Goal: Task Accomplishment & Management: Manage account settings

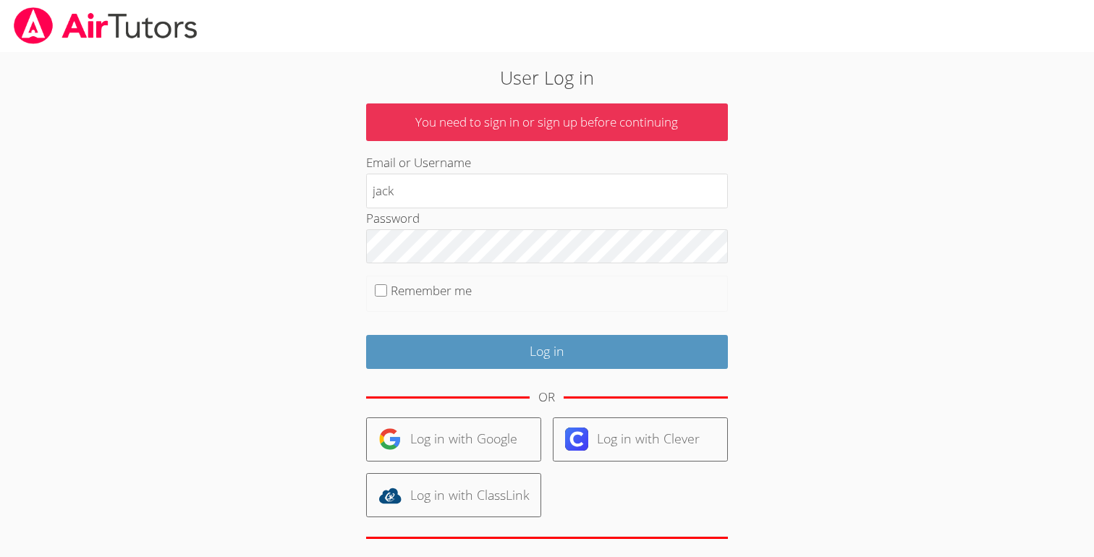
type input "[EMAIL_ADDRESS][DOMAIN_NAME]"
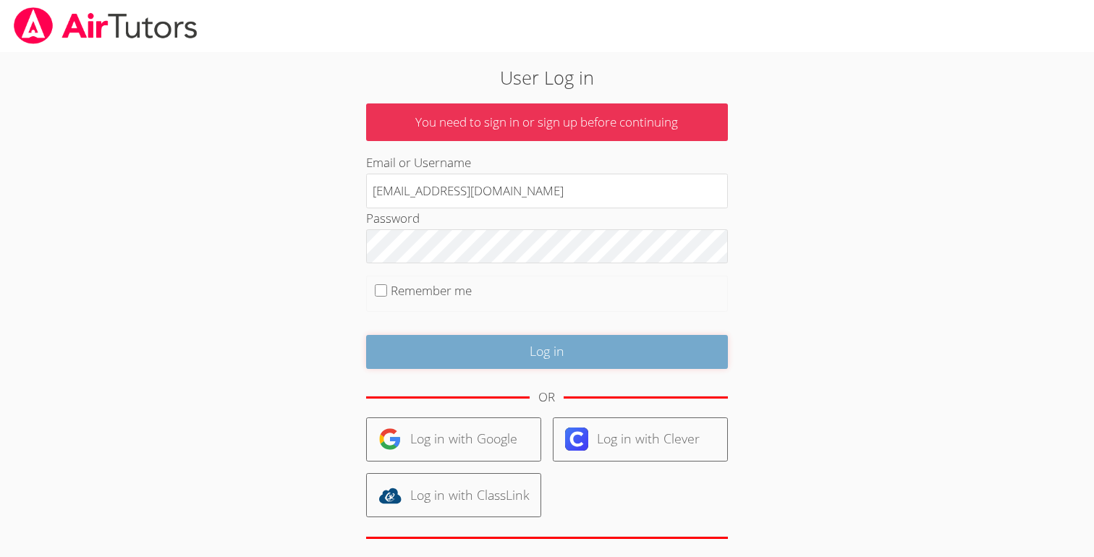
click at [542, 344] on input "Log in" at bounding box center [547, 352] width 362 height 34
